Goal: Information Seeking & Learning: Learn about a topic

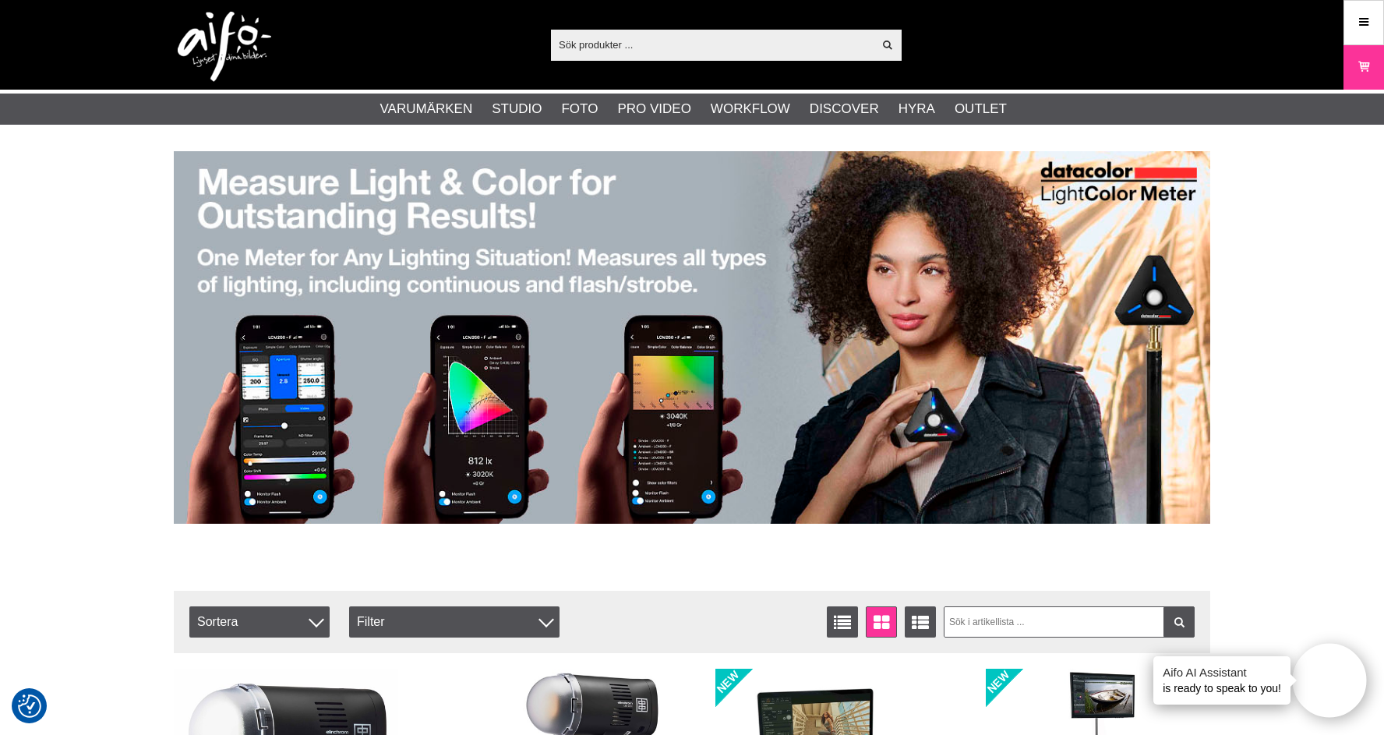
click at [641, 43] on input "text" at bounding box center [712, 44] width 322 height 23
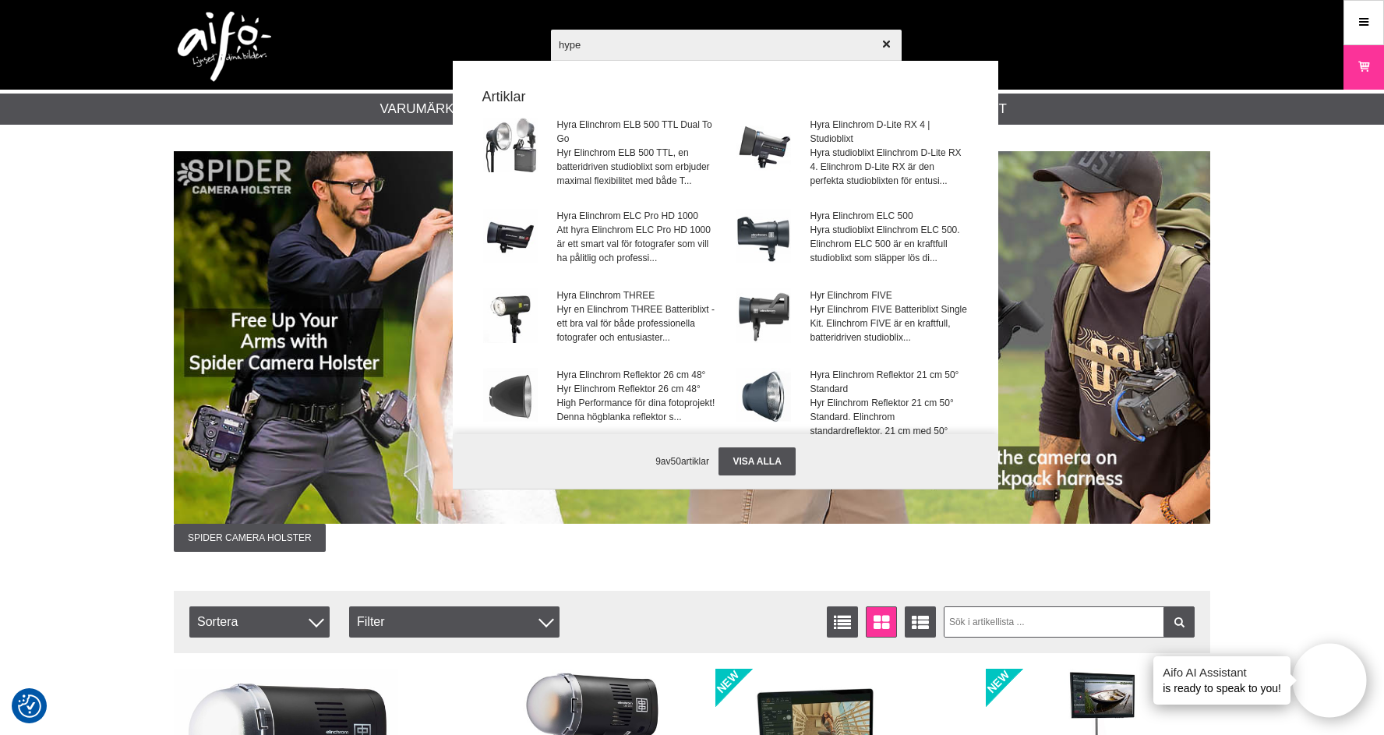
type input "hyper"
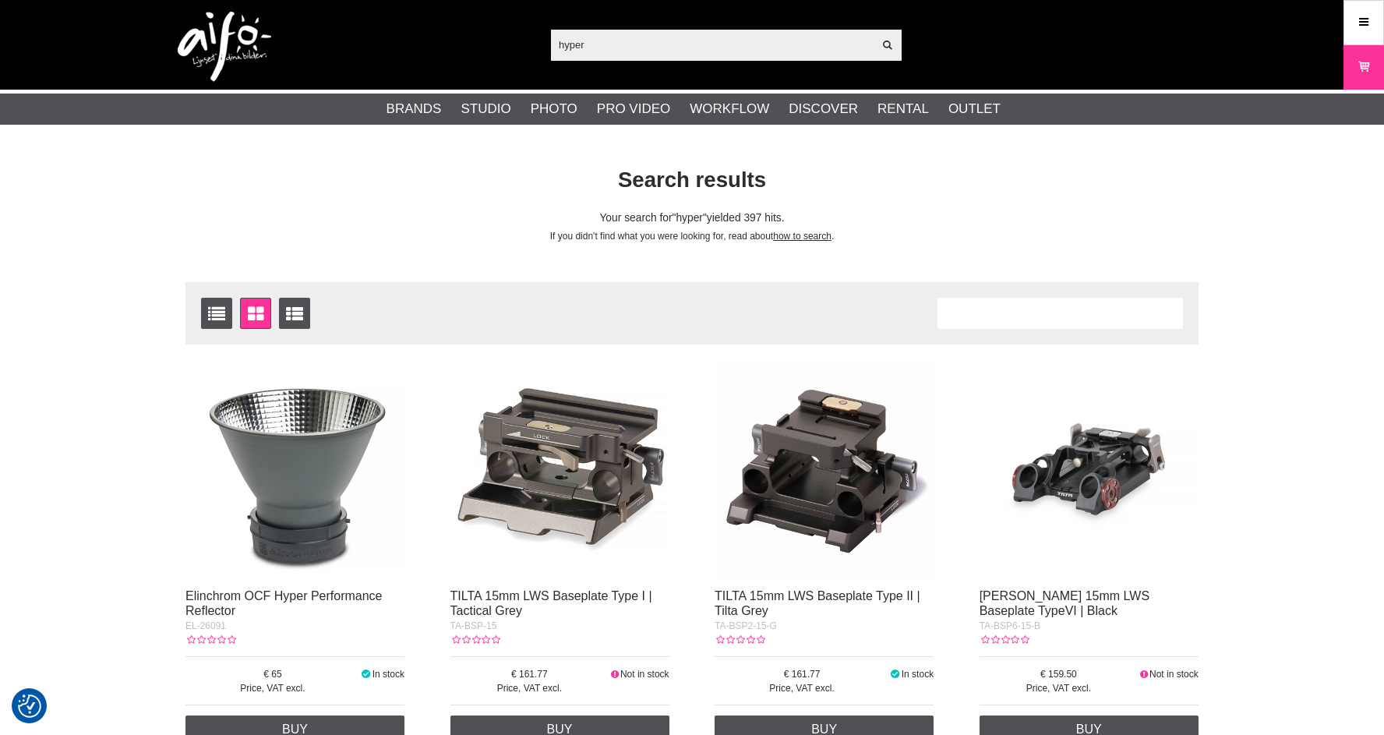
checkbox input "true"
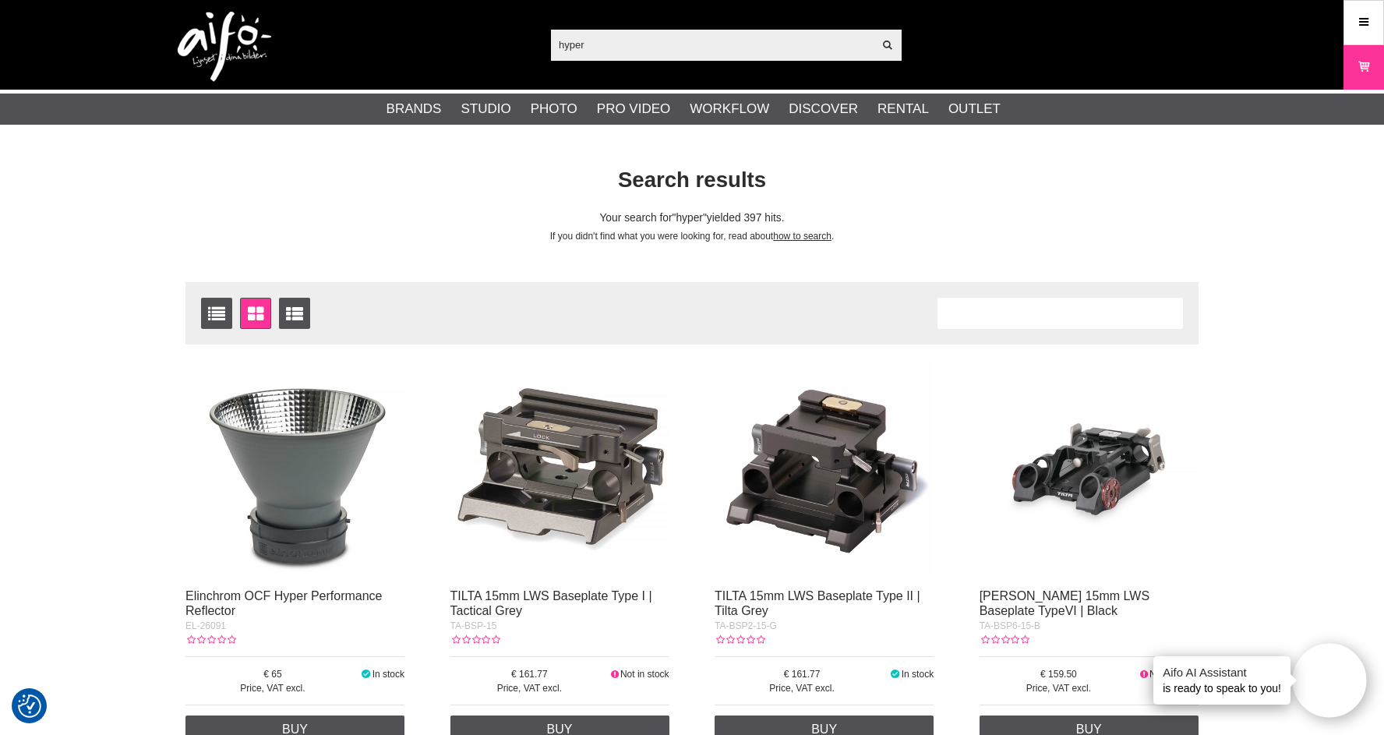
click at [301, 487] on img at bounding box center [294, 469] width 219 height 219
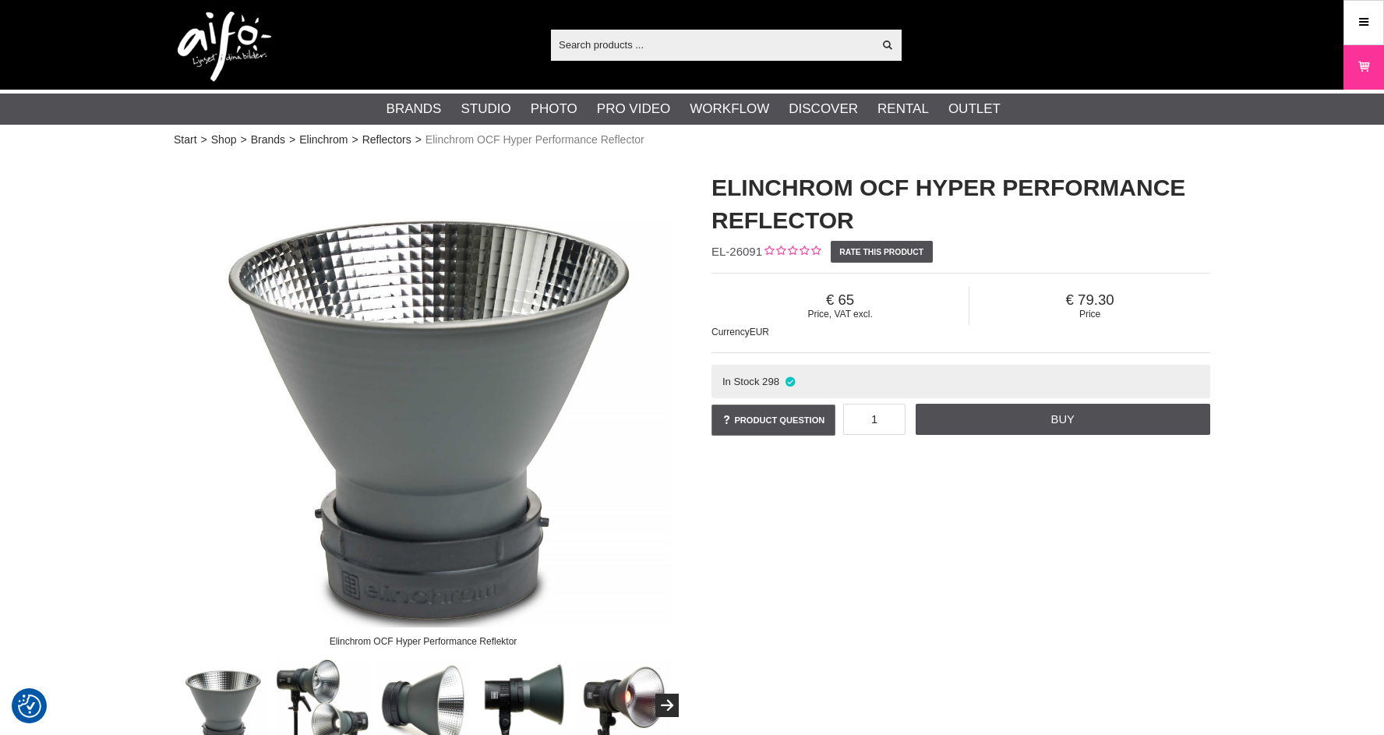
checkbox input "true"
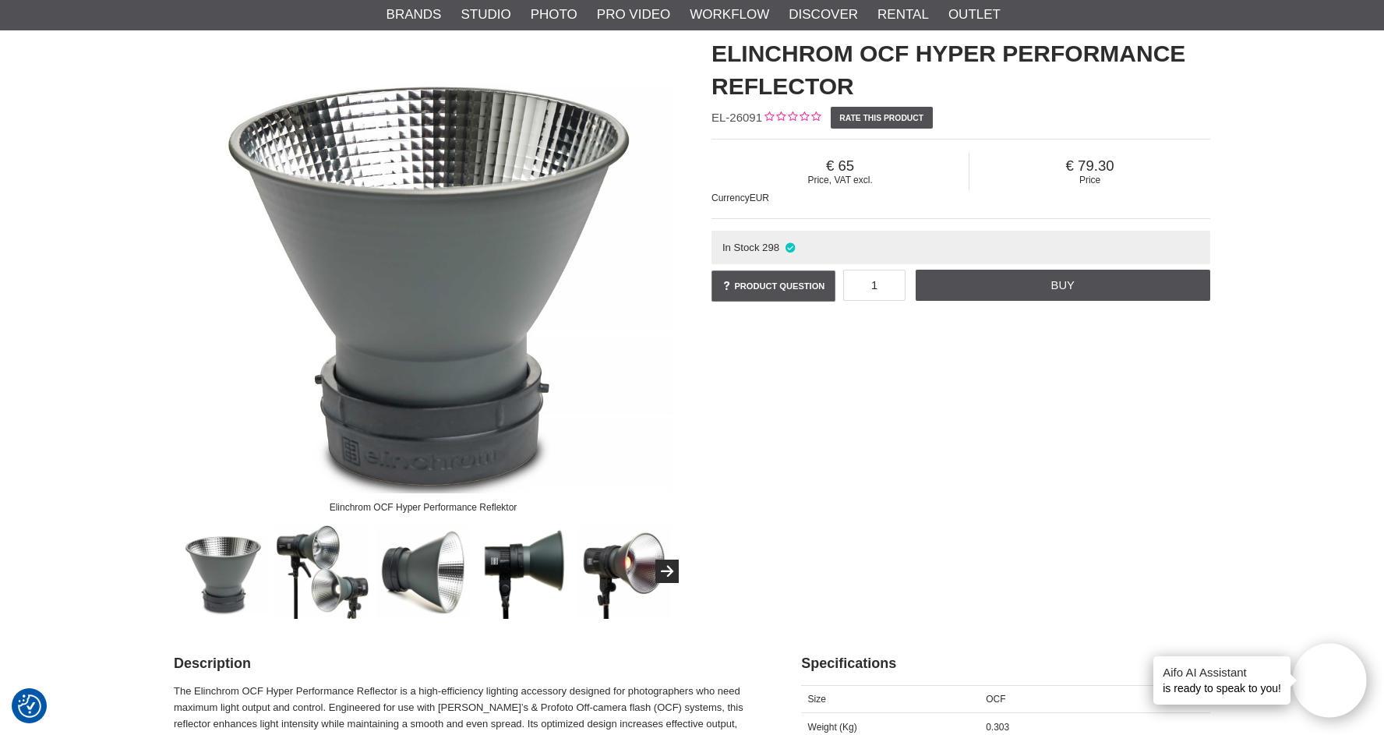
scroll to position [137, 0]
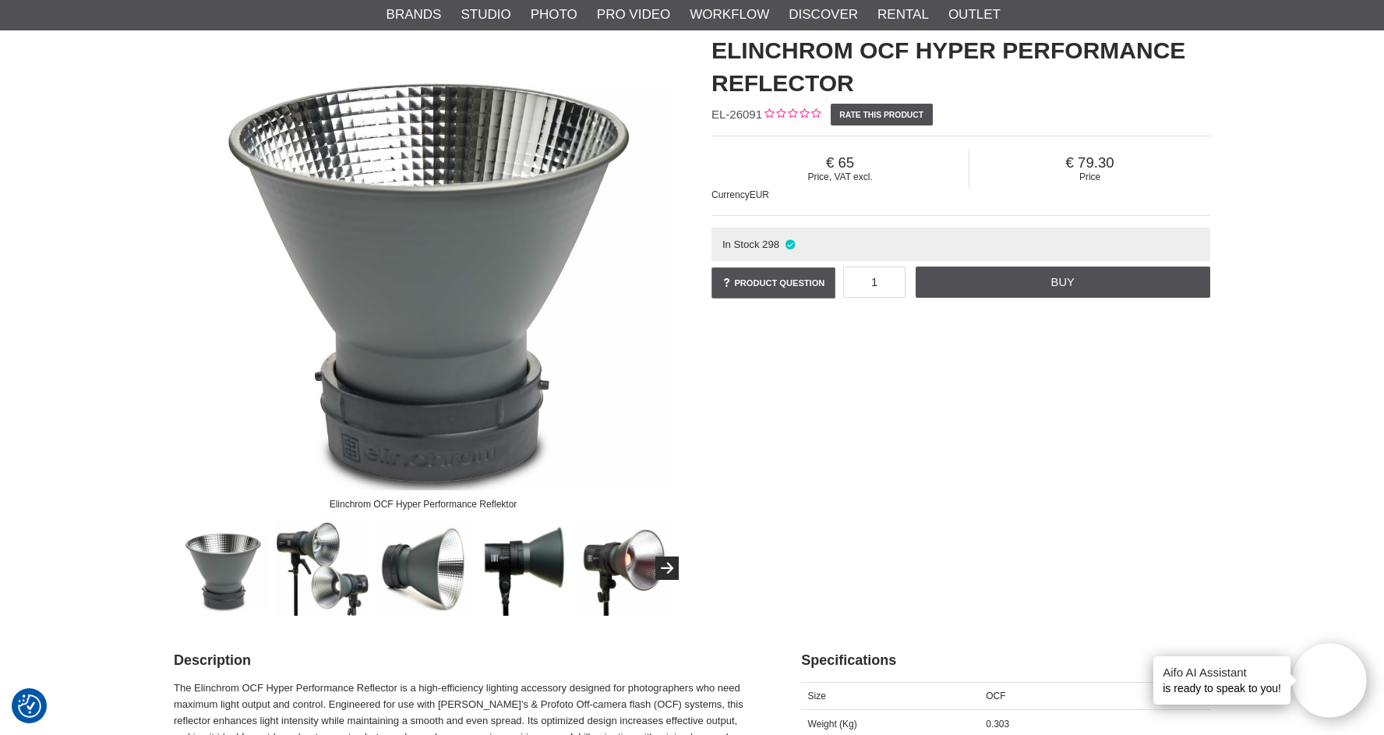
click at [447, 309] on img at bounding box center [423, 268] width 499 height 499
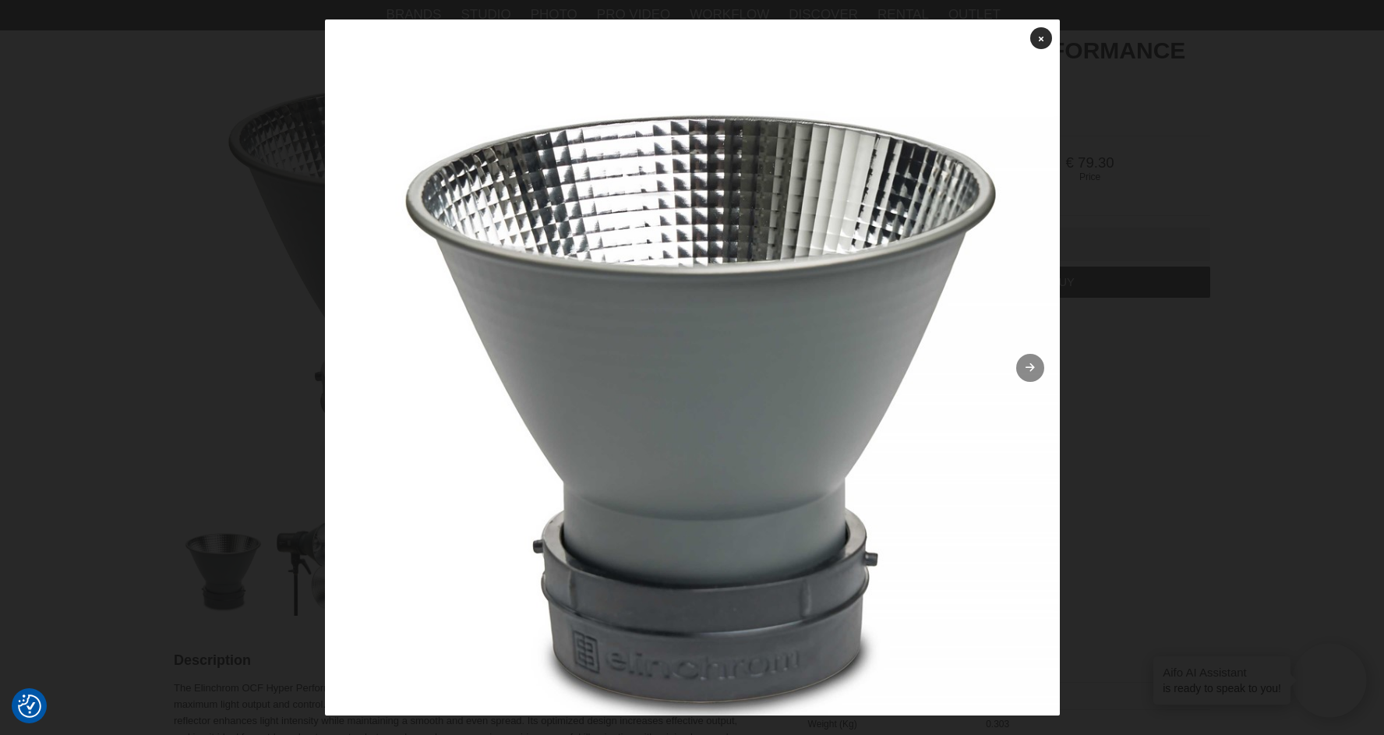
click at [1026, 371] on icon at bounding box center [1029, 368] width 13 height 10
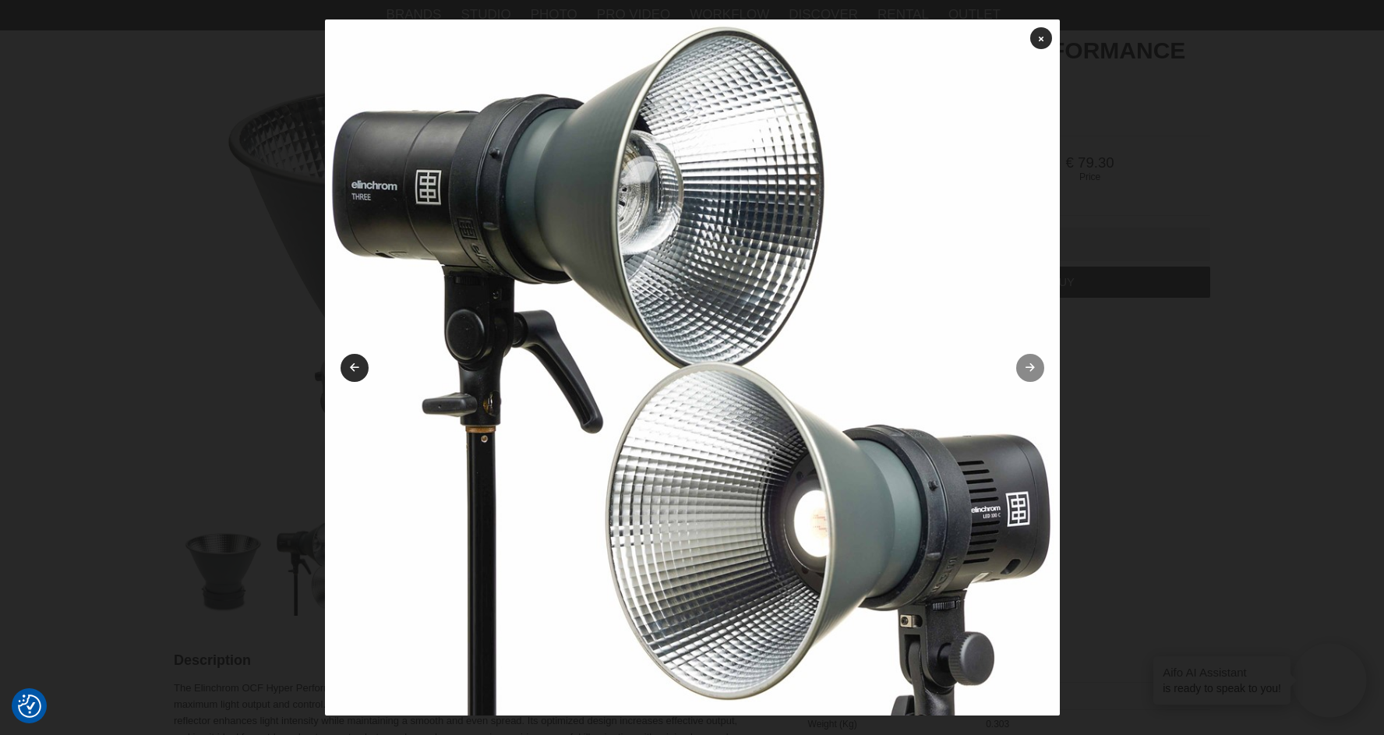
click at [1032, 369] on link at bounding box center [1030, 368] width 28 height 28
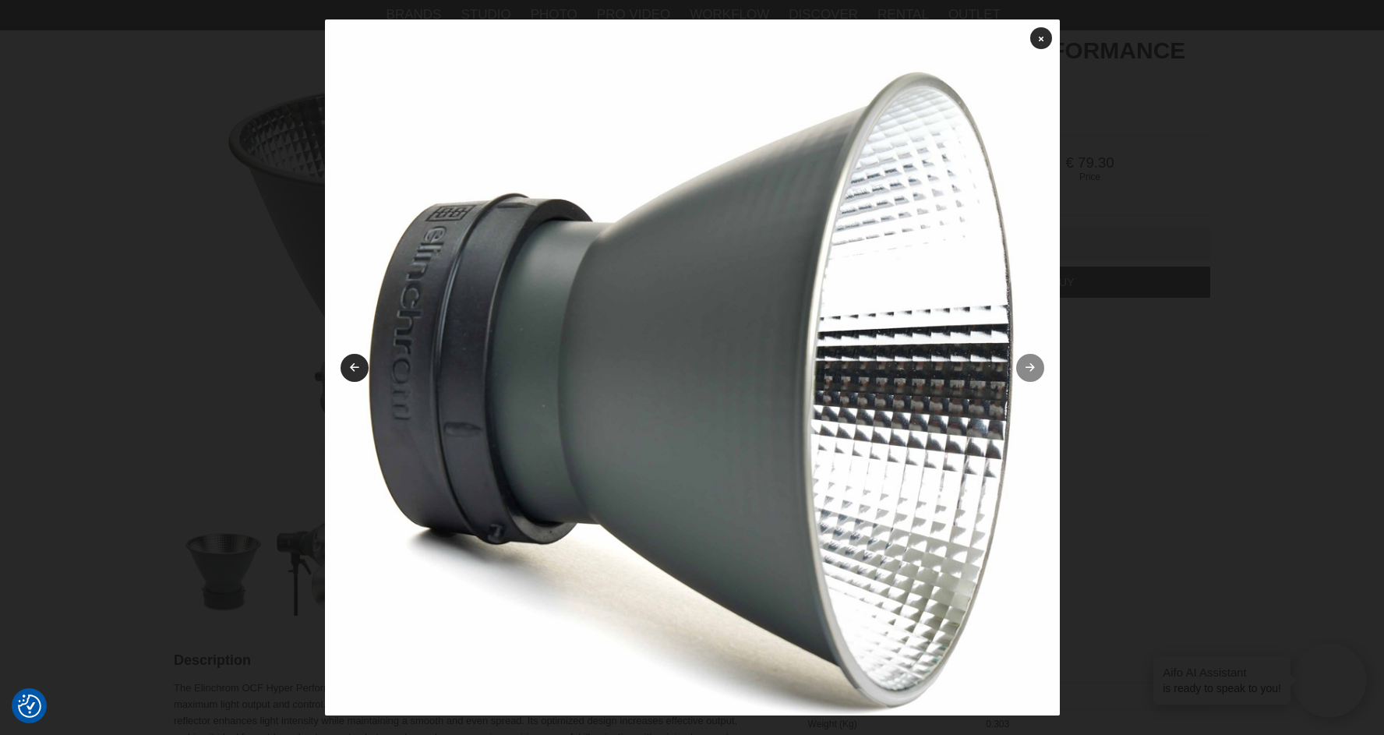
click at [1022, 373] on link at bounding box center [1030, 368] width 28 height 28
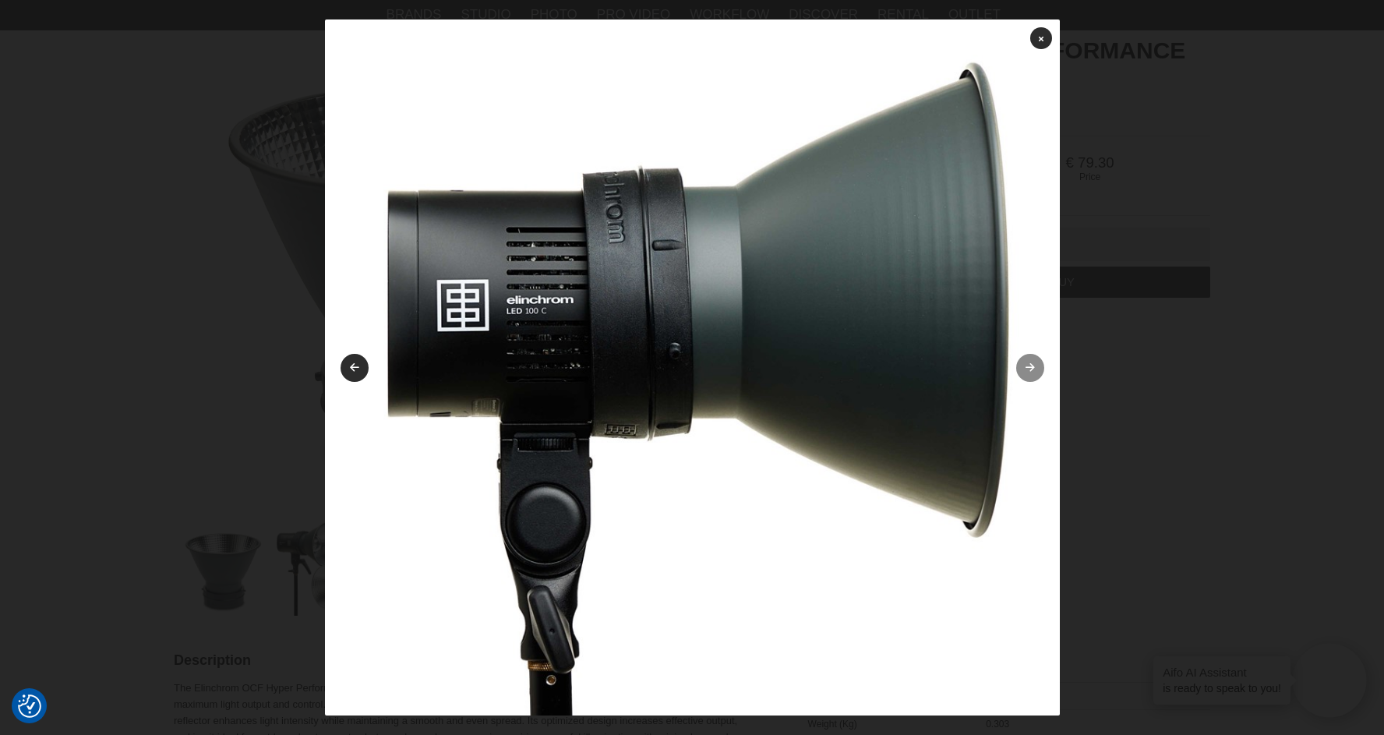
click at [1027, 367] on icon at bounding box center [1029, 368] width 13 height 10
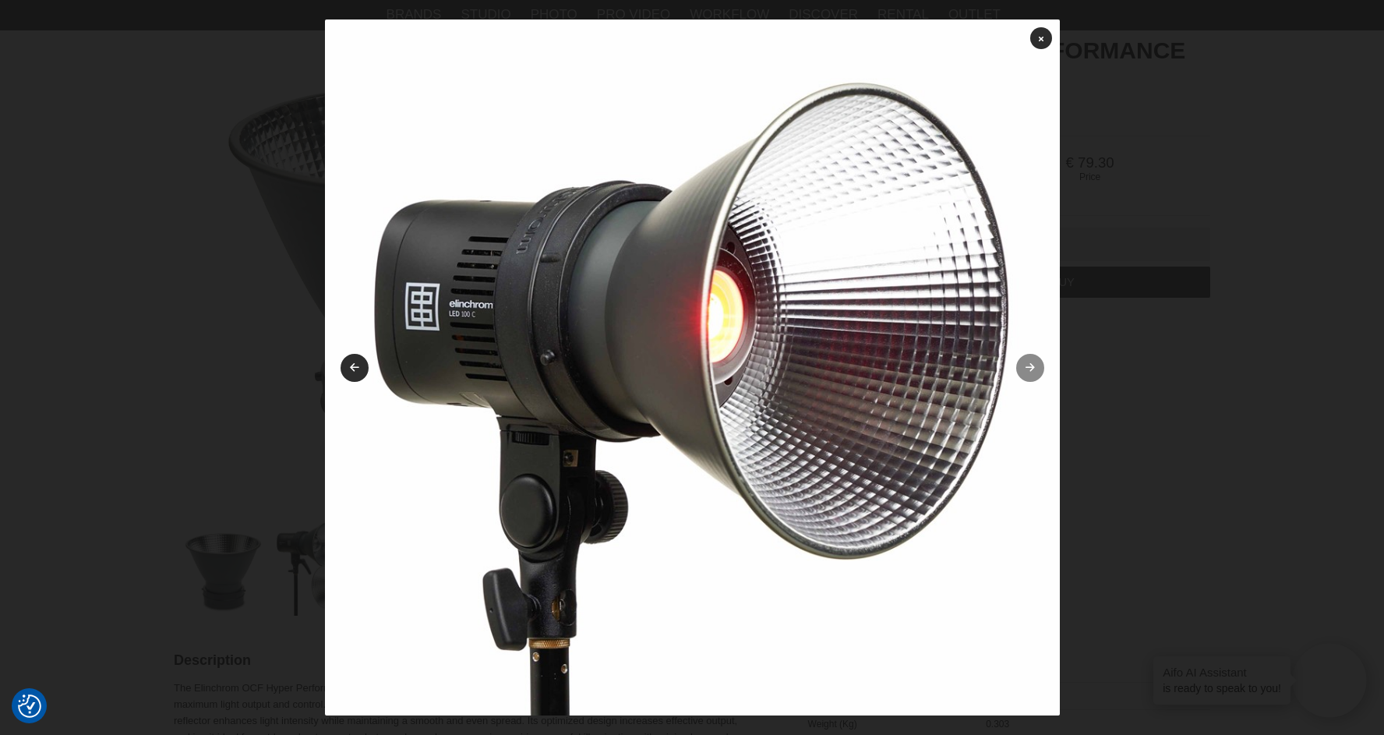
click at [1027, 367] on icon at bounding box center [1029, 368] width 13 height 10
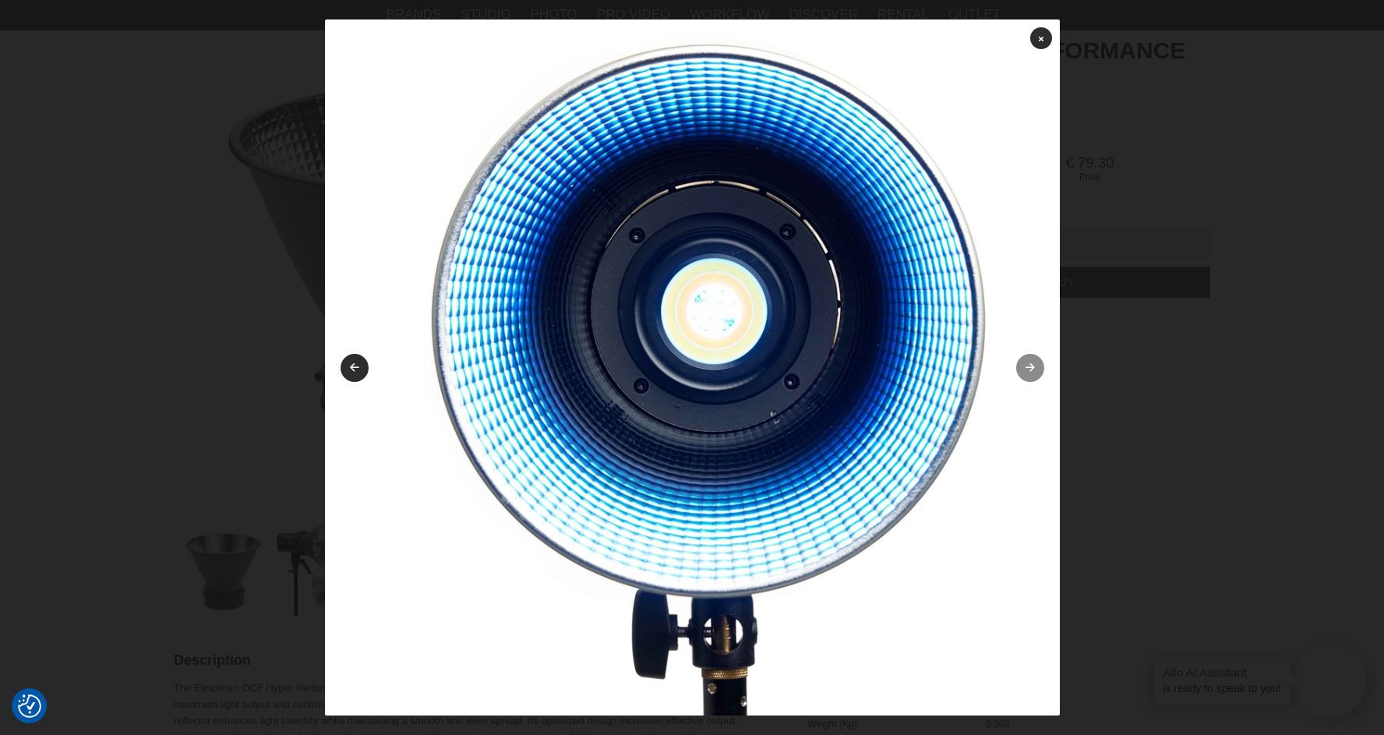
click at [1023, 372] on icon at bounding box center [1029, 368] width 13 height 10
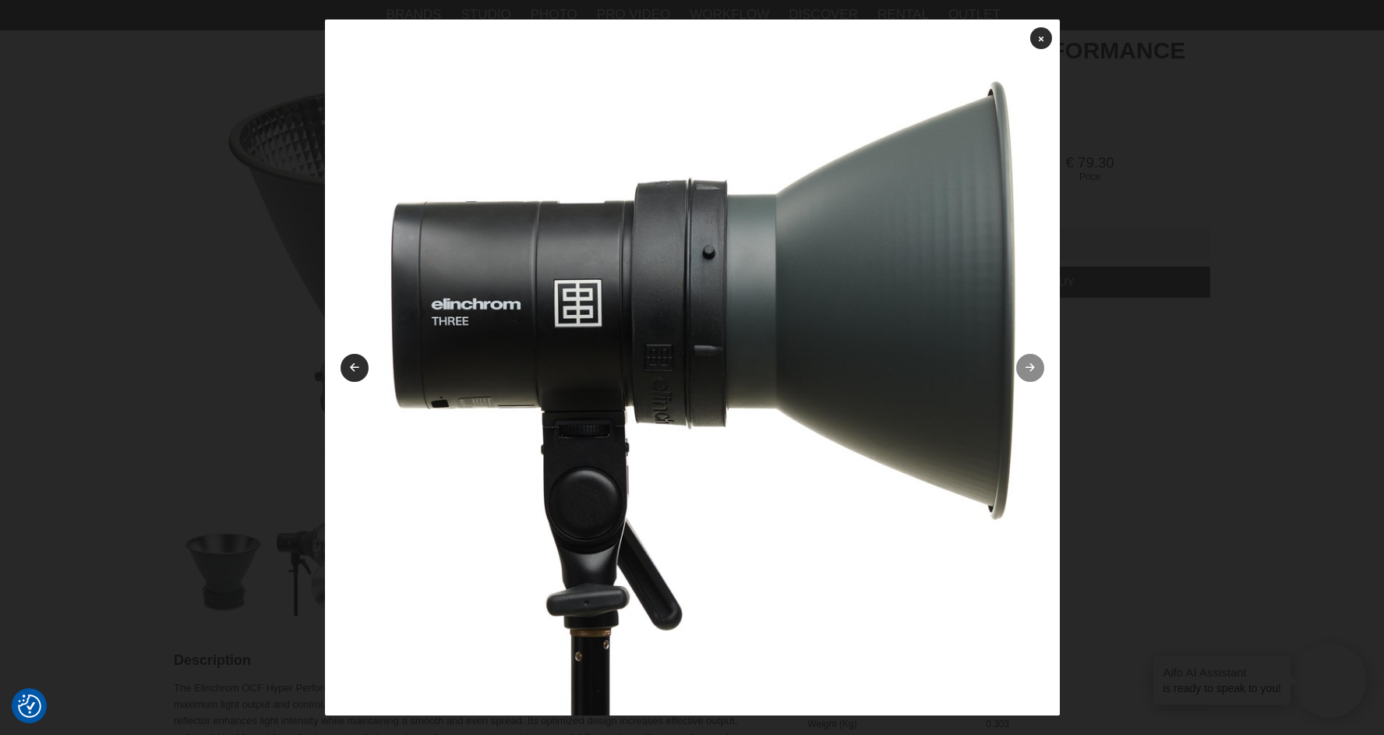
click at [1023, 372] on link at bounding box center [1030, 368] width 28 height 28
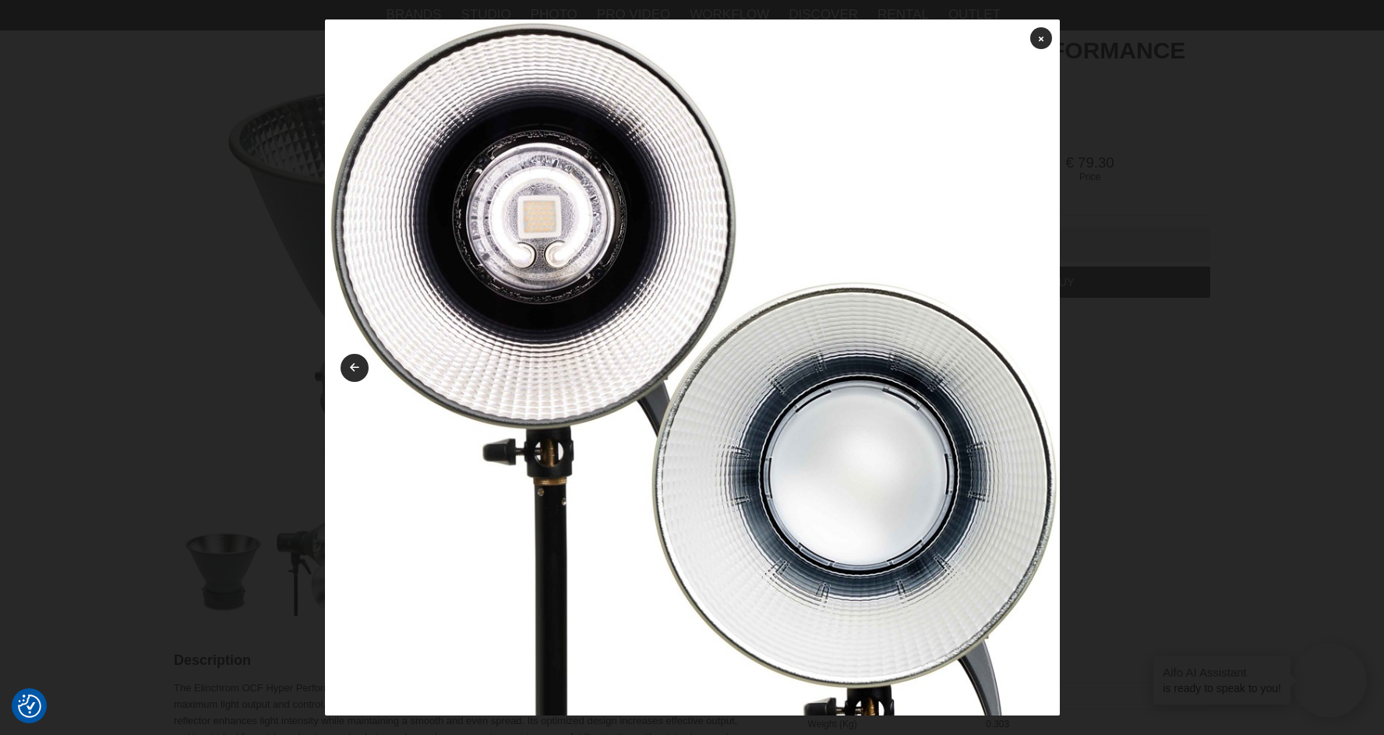
click at [1023, 372] on img at bounding box center [692, 386] width 735 height 735
click at [1042, 39] on icon at bounding box center [1041, 38] width 5 height 9
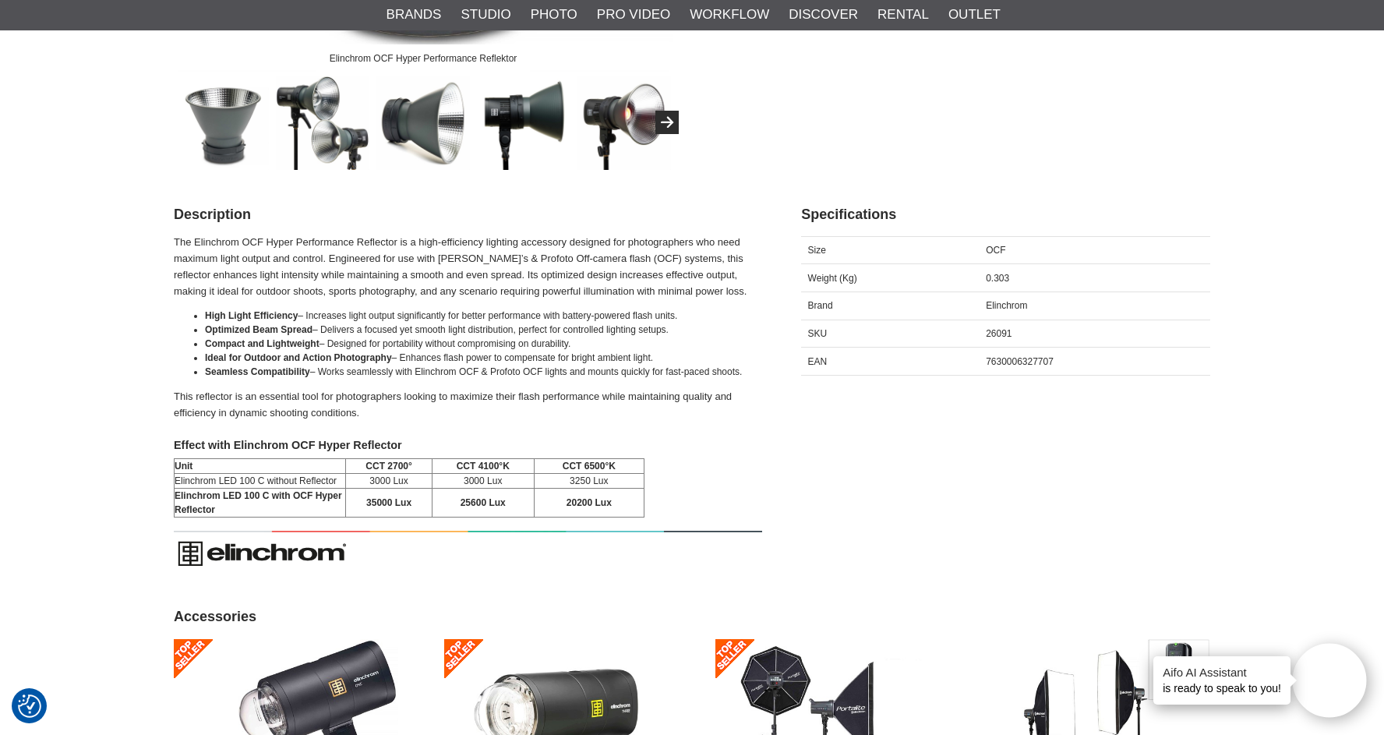
scroll to position [583, 0]
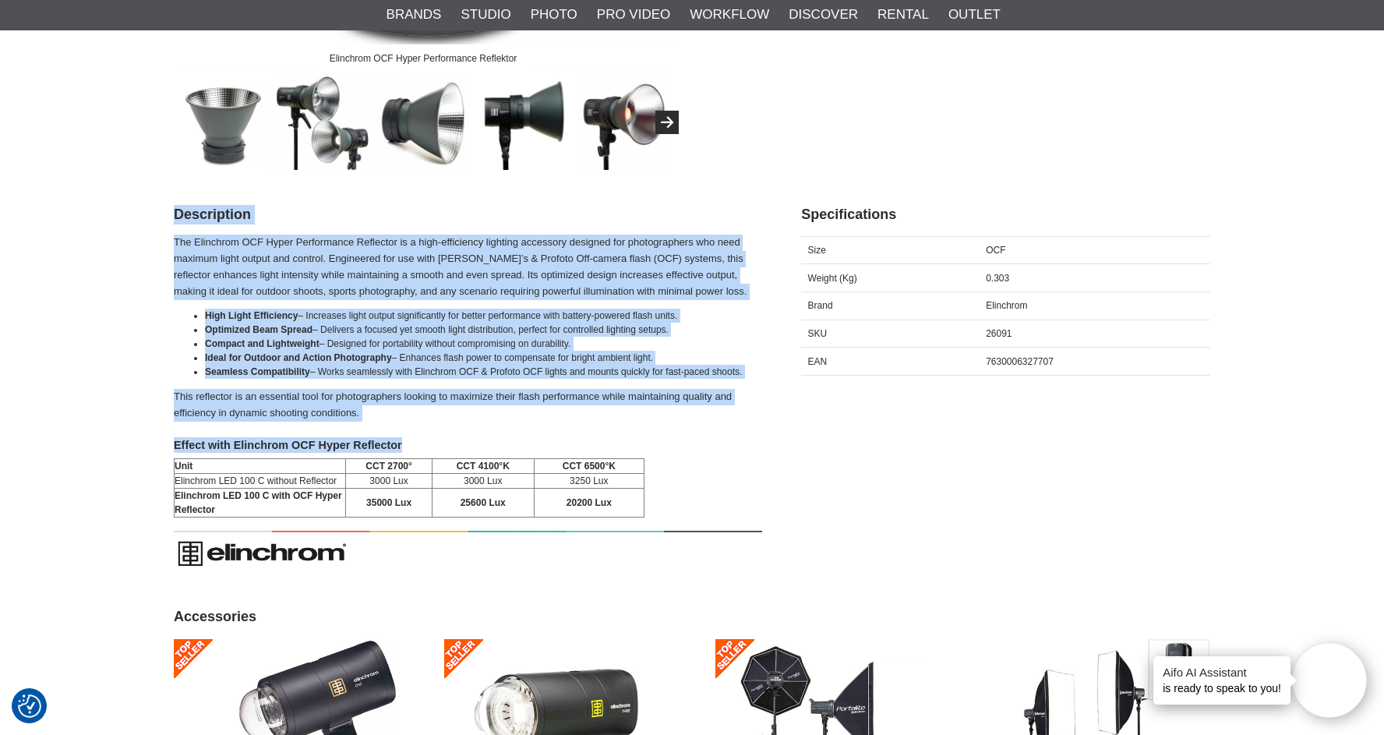
drag, startPoint x: 171, startPoint y: 212, endPoint x: 672, endPoint y: 511, distance: 582.6
click at [672, 511] on section "Elinchrom OCF Hyper Performance Reflektor Elinchrom OCF Hyper Performance Refle…" at bounding box center [692, 625] width 1060 height 2104
copy div "Description The Elinchrom OCF Hyper Performance Reflector is a high-efficiency …"
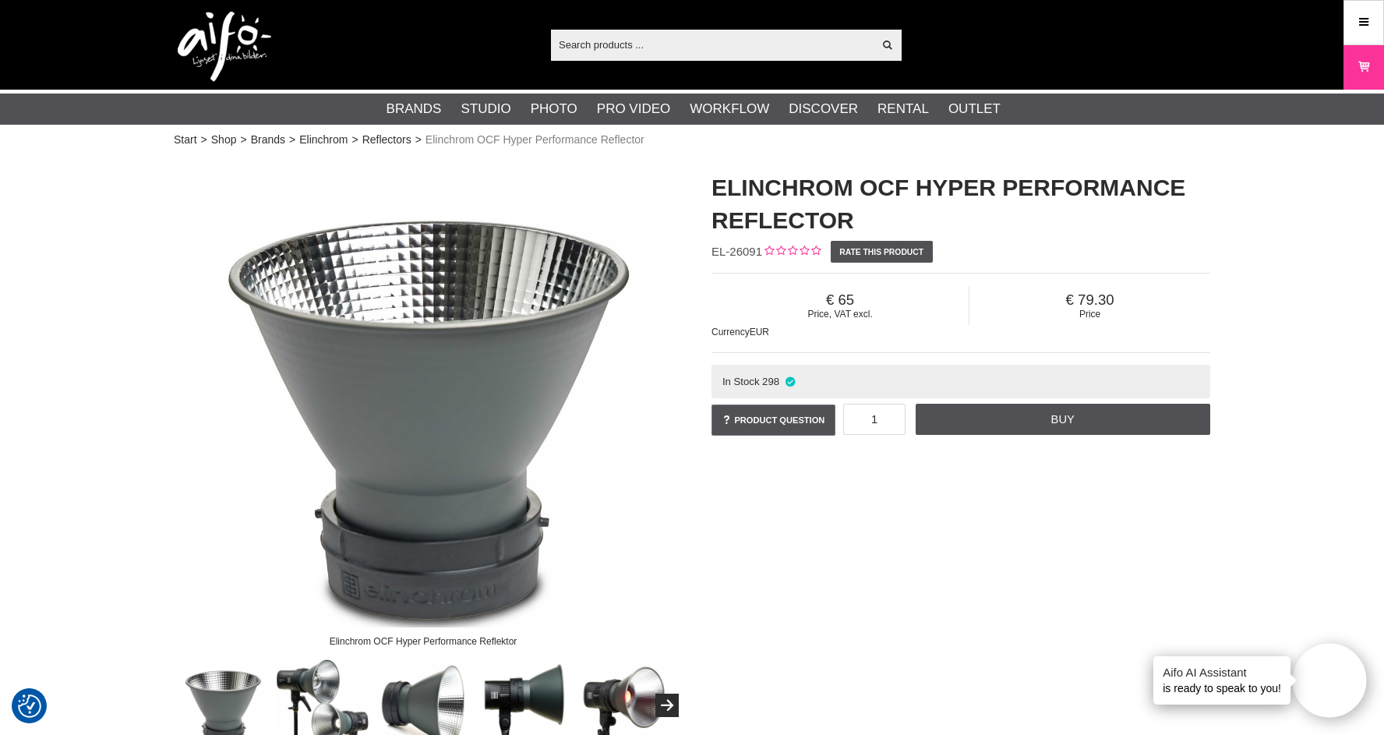
scroll to position [0, 0]
click at [713, 185] on h1 "Elinchrom OCF Hyper Performance Reflector" at bounding box center [961, 203] width 499 height 65
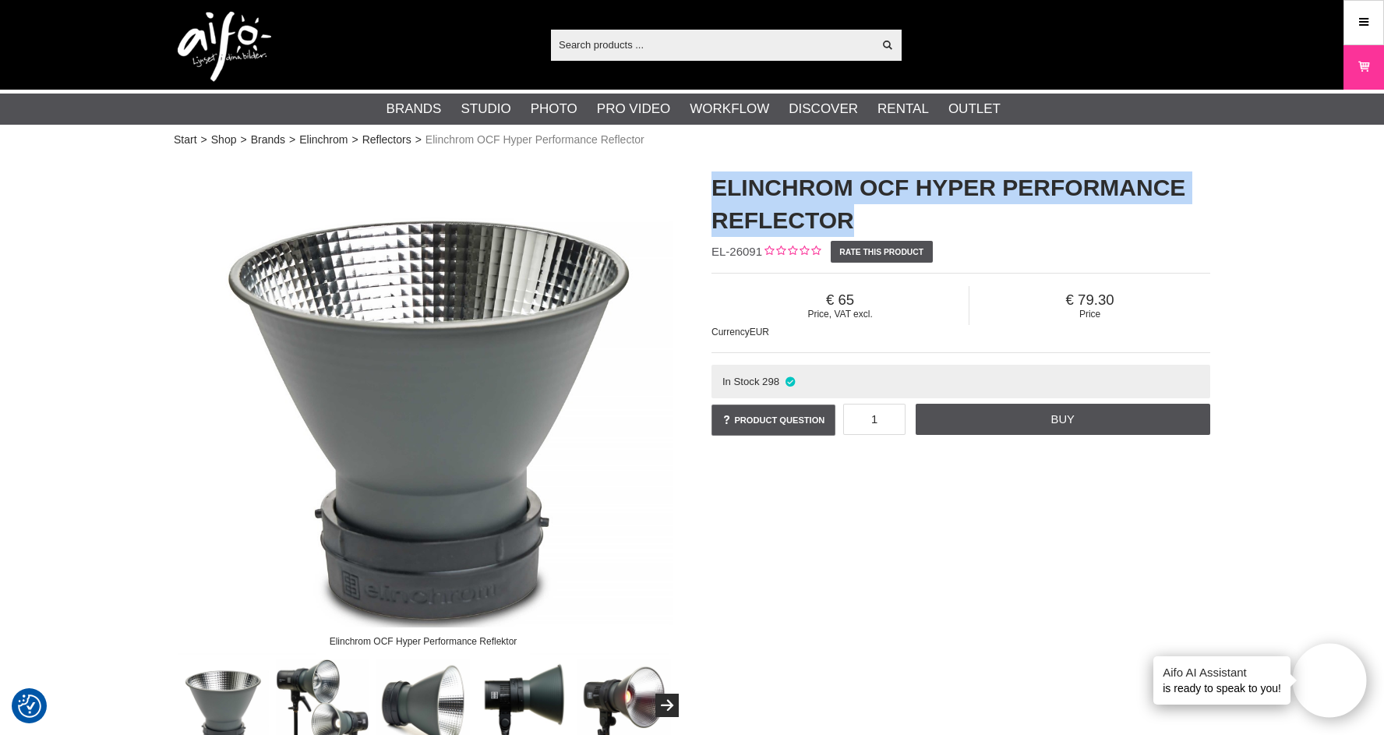
drag, startPoint x: 713, startPoint y: 185, endPoint x: 860, endPoint y: 210, distance: 148.6
click at [860, 210] on h1 "Elinchrom OCF Hyper Performance Reflector" at bounding box center [961, 203] width 499 height 65
copy h1 "Elinchrom OCF Hyper Performance Reflector"
